Goal: Information Seeking & Learning: Learn about a topic

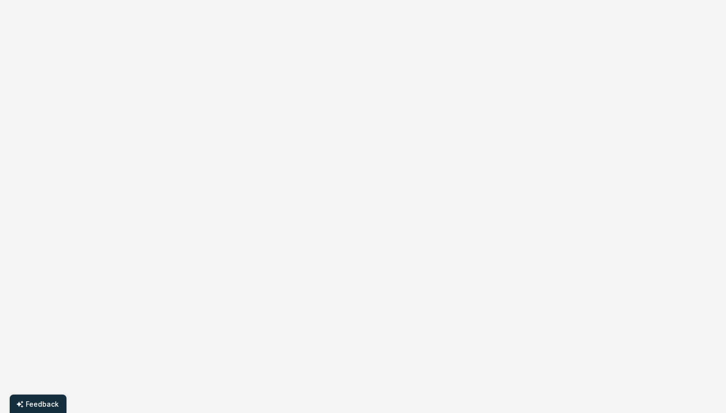
click at [65, 142] on body "Feedback" at bounding box center [363, 206] width 726 height 413
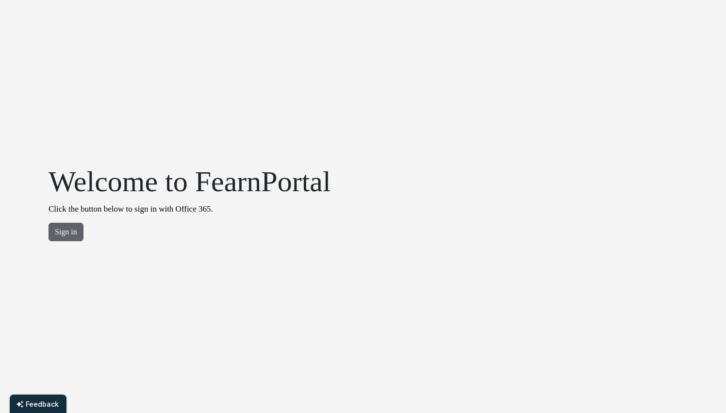
click at [69, 234] on button "Sign in" at bounding box center [66, 232] width 35 height 18
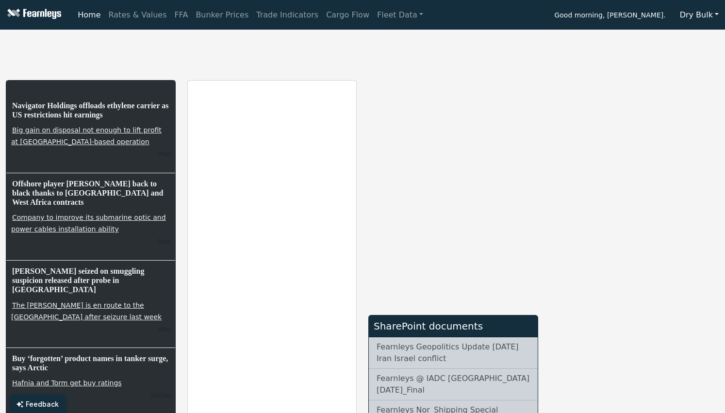
click at [257, 24] on nav "Home Rates & Values FFA Bunker Prices Trade Indicators Cargo Flow Fleet Data Go…" at bounding box center [362, 15] width 725 height 30
click at [252, 14] on link "Trade Indicators" at bounding box center [287, 14] width 70 height 19
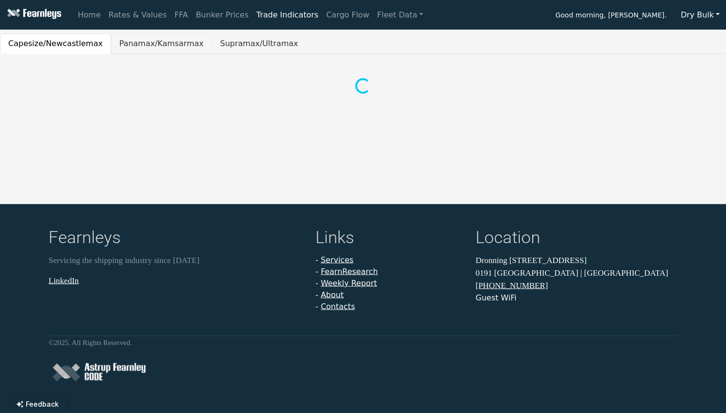
click at [148, 48] on button "Panamax/Kamsarmax" at bounding box center [161, 44] width 101 height 20
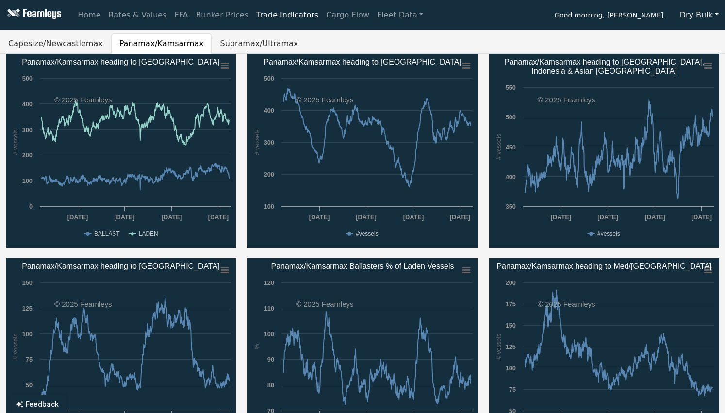
click at [190, 33] on div "Home Rates & Values FFA Bunker Prices Trade Indicators Cargo Flow Fleet Data Go…" at bounding box center [362, 206] width 725 height 413
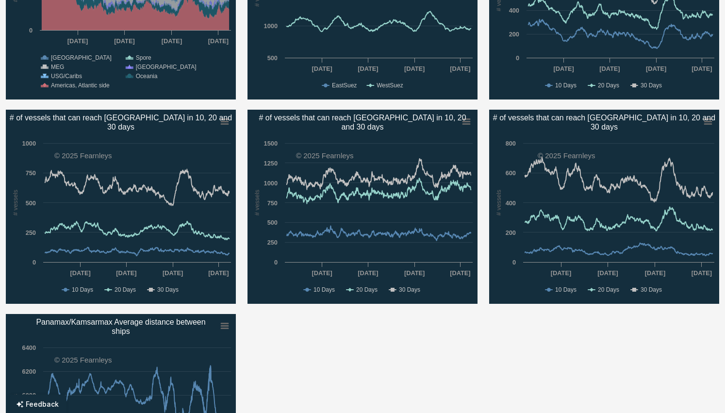
scroll to position [560, 0]
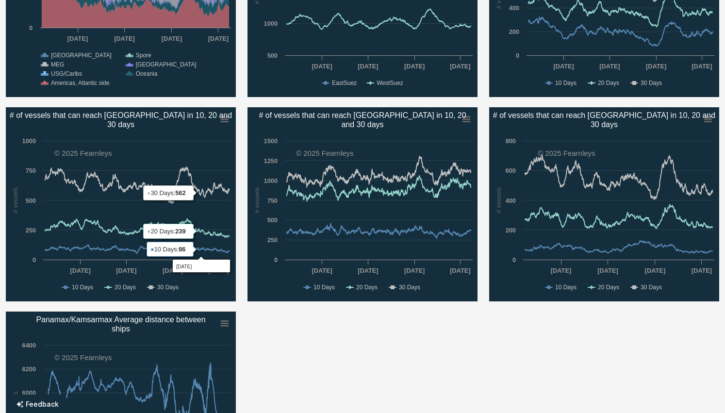
click at [215, 308] on div "Created with Highcharts 11.4.8 # vessels Chart context menu Panamax/Kamsarmax h…" at bounding box center [362, 5] width 725 height 1022
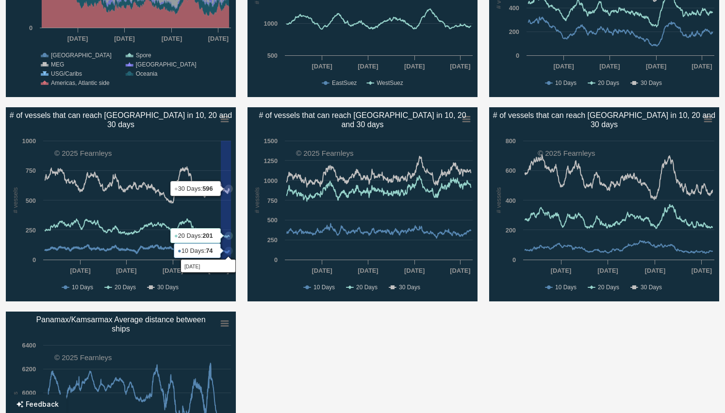
drag, startPoint x: 221, startPoint y: 256, endPoint x: 269, endPoint y: 258, distance: 48.6
click at [269, 258] on div "Created with Highcharts 11.4.8 # vessels Chart context menu Panamax/Kamsarmax h…" at bounding box center [362, 5] width 725 height 1022
drag, startPoint x: 215, startPoint y: 246, endPoint x: 250, endPoint y: 252, distance: 35.5
click at [250, 252] on div "Created with Highcharts 11.4.8 # vessels Chart context menu Panamax/Kamsarmax h…" at bounding box center [362, 5] width 725 height 1022
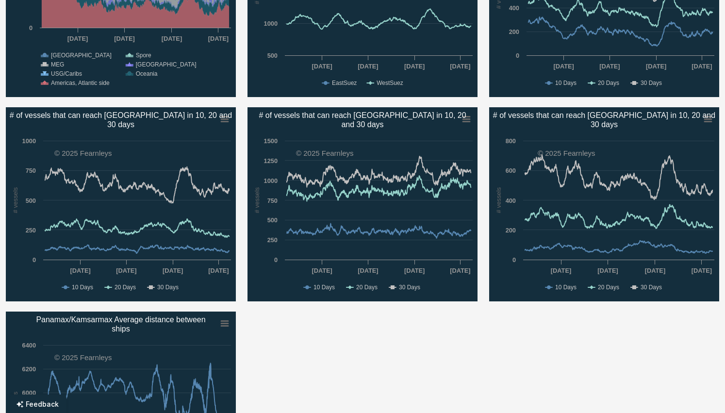
click at [223, 296] on rect "# of vessels that can reach Rotterdam in 10, 20 and​30 days" at bounding box center [121, 204] width 230 height 194
click at [217, 100] on div "Created with Highcharts 11.4.8 # vessels Chart context menu Panamax/Kamsarmax h…" at bounding box center [362, 5] width 725 height 1022
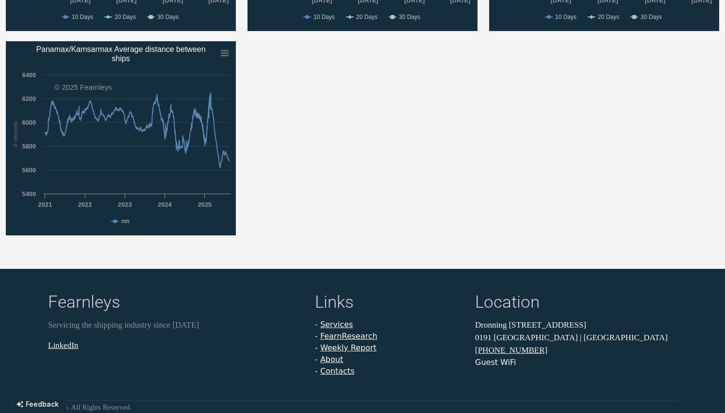
scroll to position [832, 0]
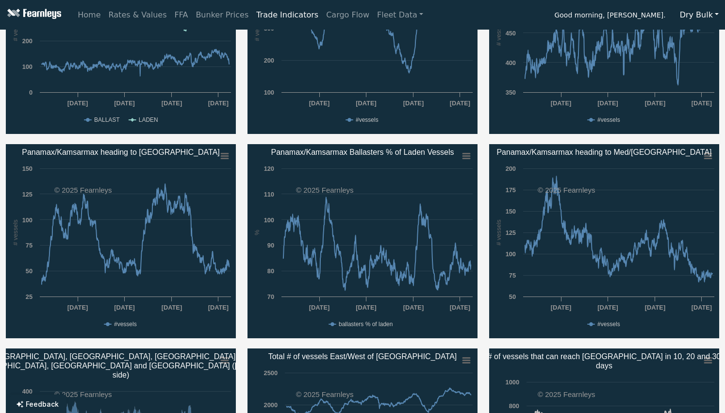
scroll to position [0, 0]
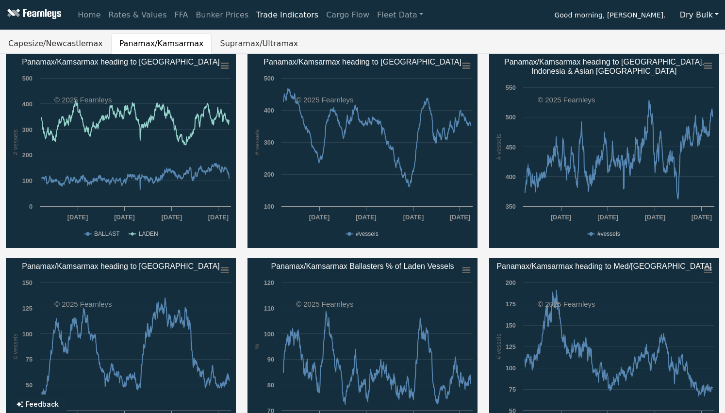
click at [0, 163] on html "Home Rates & Values FFA Bunker Prices Trade Indicators Cargo Flow Fleet Data Go…" at bounding box center [362, 206] width 725 height 413
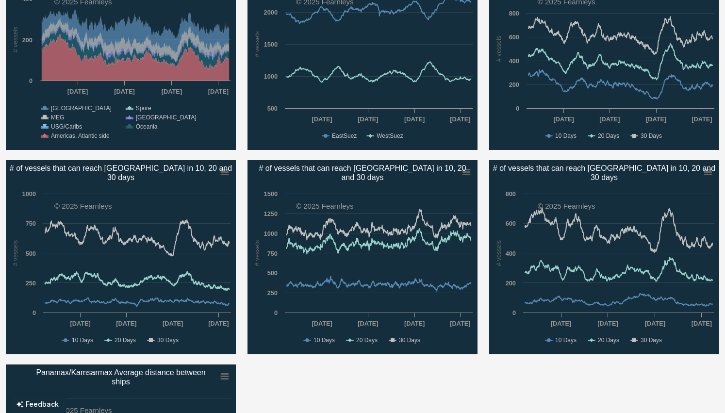
scroll to position [507, 0]
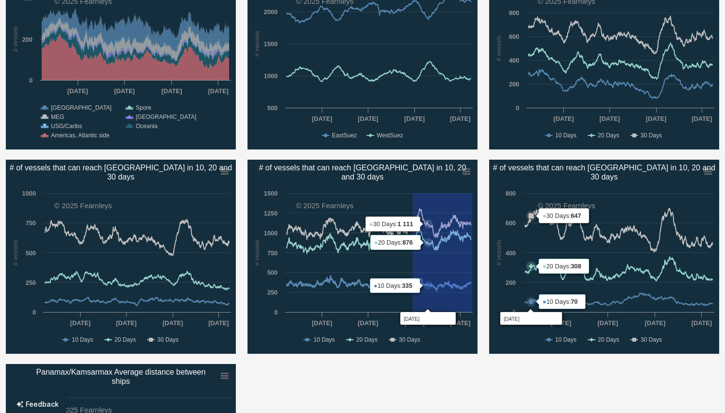
drag, startPoint x: 413, startPoint y: 270, endPoint x: 548, endPoint y: 282, distance: 136.0
click at [548, 282] on div "Created with Highcharts 11.4.8 # vessels Chart context menu Panamax/Kamsarmax h…" at bounding box center [362, 57] width 725 height 1022
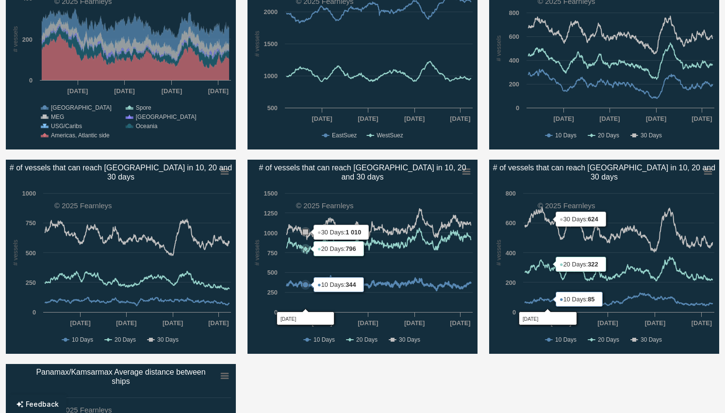
click at [309, 282] on icon "# of vessels that can reach Port Hedland in 10, 20​and 30 days" at bounding box center [306, 285] width 6 height 6
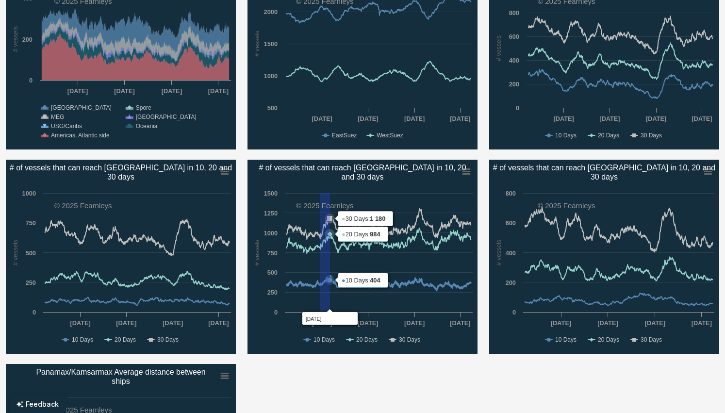
drag, startPoint x: 320, startPoint y: 282, endPoint x: 423, endPoint y: 264, distance: 103.9
click at [423, 264] on icon "Created with Highcharts 11.4.8 # vessels Chart context menu # of vessels that c…" at bounding box center [363, 257] width 230 height 194
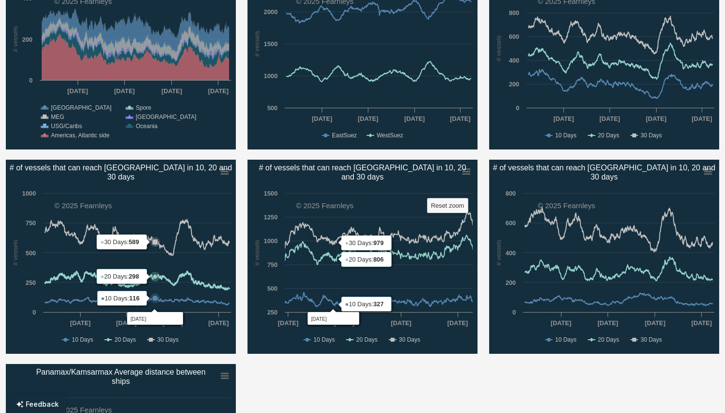
click at [155, 285] on rect "# of vessels that can reach Rotterdam in 10, 20 and​30 days" at bounding box center [121, 257] width 230 height 194
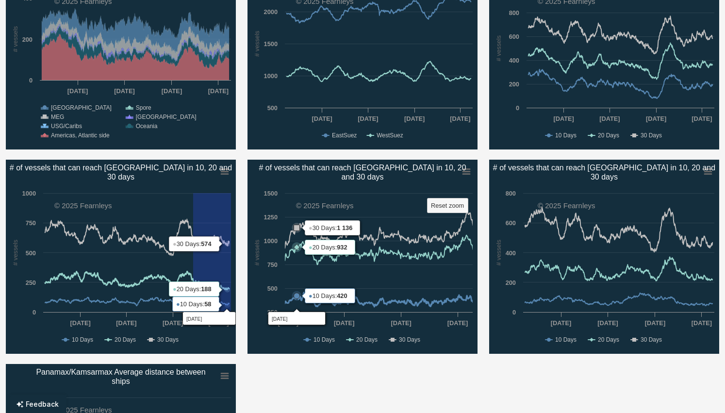
drag, startPoint x: 193, startPoint y: 288, endPoint x: 297, endPoint y: 286, distance: 103.9
click at [297, 286] on div "Created with Highcharts 11.4.8 # vessels Chart context menu Panamax/Kamsarmax h…" at bounding box center [362, 57] width 725 height 1022
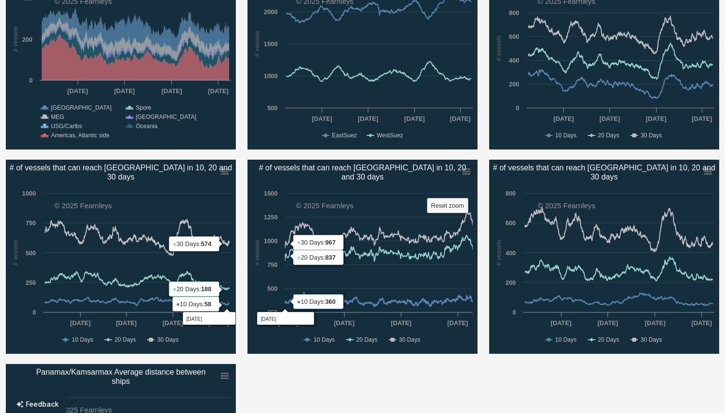
click at [200, 329] on rect "# of vessels that can reach Rotterdam in 10, 20 and​30 days" at bounding box center [121, 257] width 230 height 194
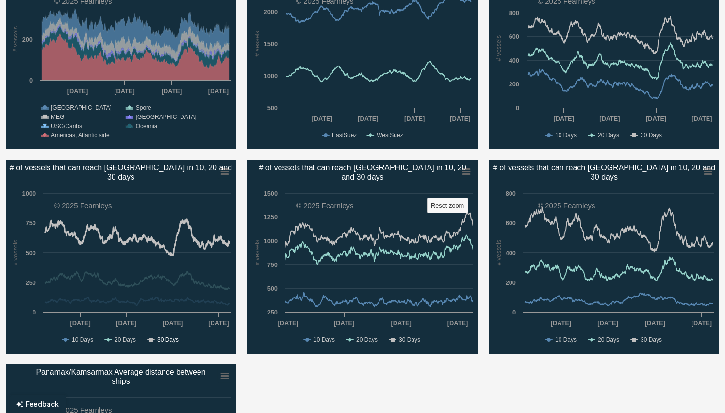
click at [169, 338] on text "30 Days" at bounding box center [167, 339] width 21 height 7
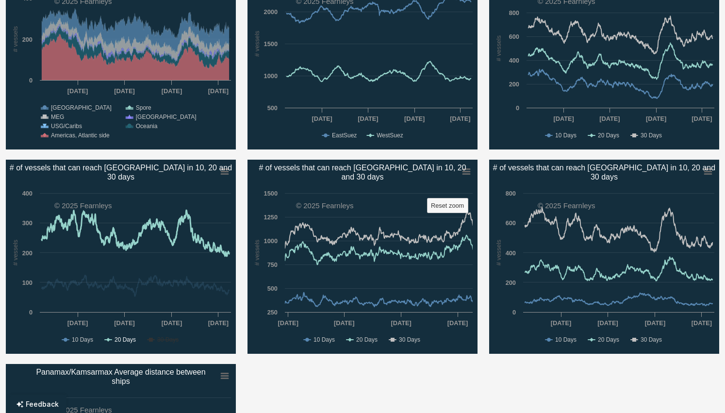
click at [126, 339] on text "20 Days" at bounding box center [125, 339] width 21 height 7
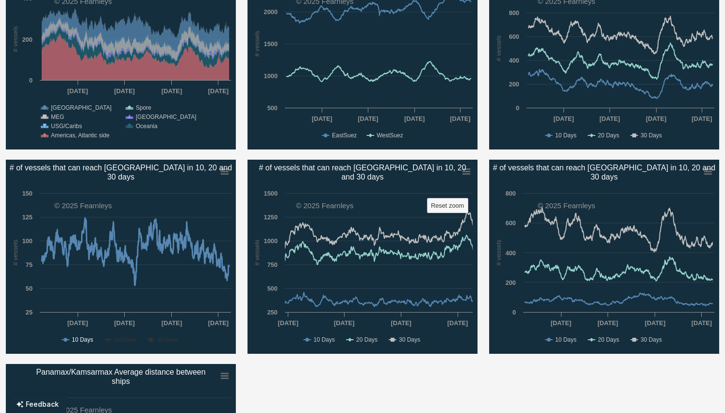
click at [86, 339] on text "10 Days" at bounding box center [82, 339] width 21 height 7
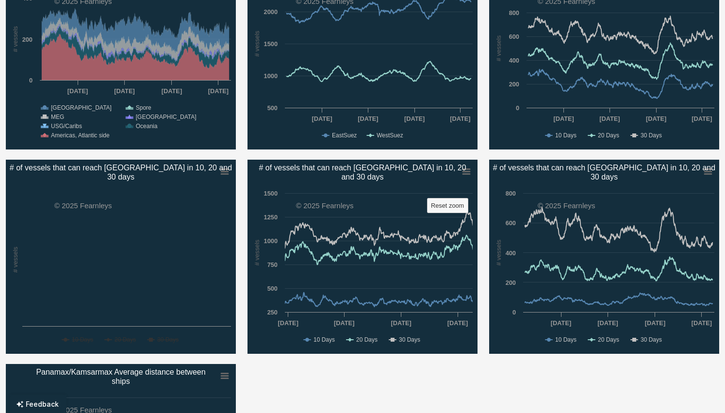
click at [183, 268] on rect "# of vessels that can reach Rotterdam in 10, 20 and​30 days" at bounding box center [121, 257] width 230 height 194
click at [73, 346] on rect "# of vessels that can reach Rotterdam in 10, 20 and​30 days" at bounding box center [121, 257] width 230 height 194
click at [120, 340] on text "20 Days" at bounding box center [125, 339] width 21 height 7
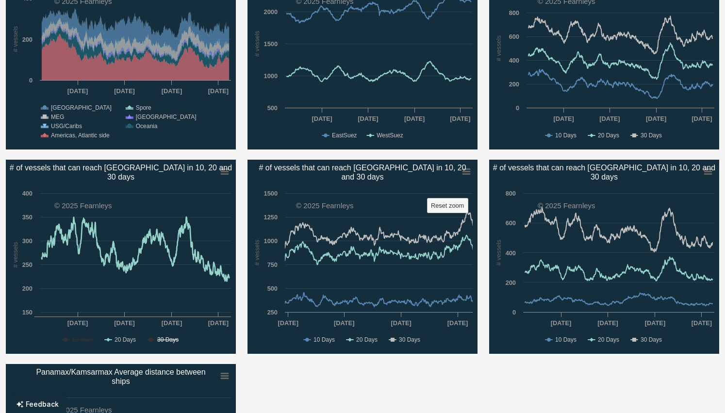
click at [166, 340] on text "30 Days" at bounding box center [167, 339] width 21 height 7
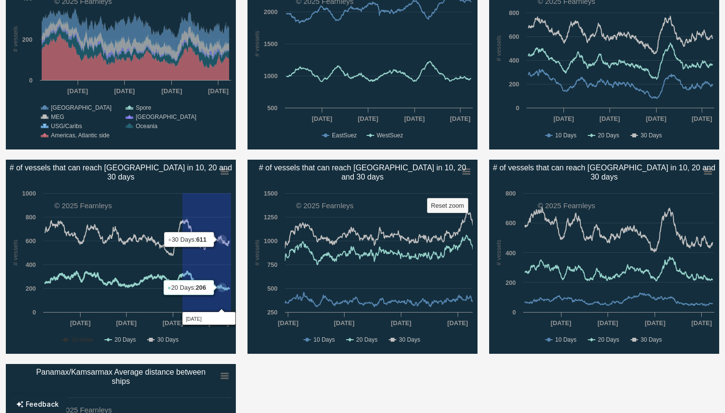
drag, startPoint x: 183, startPoint y: 291, endPoint x: 255, endPoint y: 292, distance: 72.4
click at [255, 292] on div "Created with Highcharts 11.4.8 # vessels Chart context menu Panamax/Kamsarmax h…" at bounding box center [362, 57] width 725 height 1022
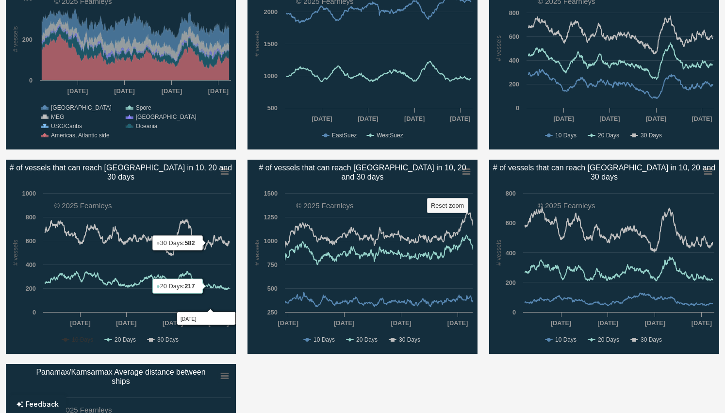
drag, startPoint x: 242, startPoint y: 162, endPoint x: 236, endPoint y: 168, distance: 8.2
click at [236, 168] on div "Created with Highcharts 11.4.8 # vessels Chart context menu Panamax/Kamsarmax h…" at bounding box center [362, 57] width 725 height 1022
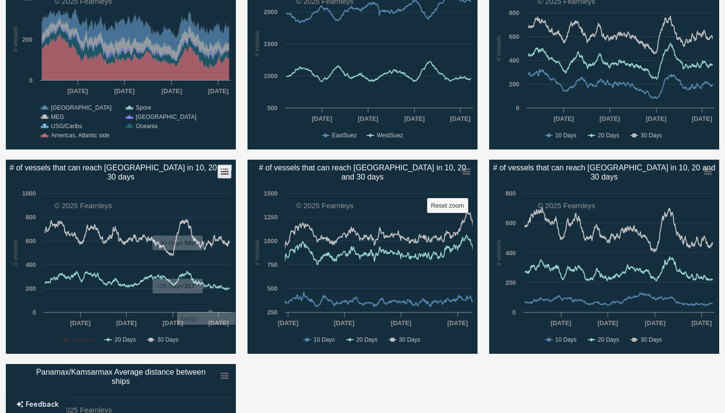
click at [222, 170] on rect "# of vessels that can reach Rotterdam in 10, 20 and​30 days" at bounding box center [225, 172] width 14 height 14
click at [296, 375] on div "Created with Highcharts 11.4.8 # vessels Chart context menu Panamax/Kamsarmax h…" at bounding box center [362, 57] width 725 height 1022
click at [88, 333] on rect "# of vessels that can reach Rotterdam in 10, 20 and​30 days" at bounding box center [121, 257] width 230 height 194
click at [86, 338] on text "10 Days" at bounding box center [82, 339] width 21 height 7
